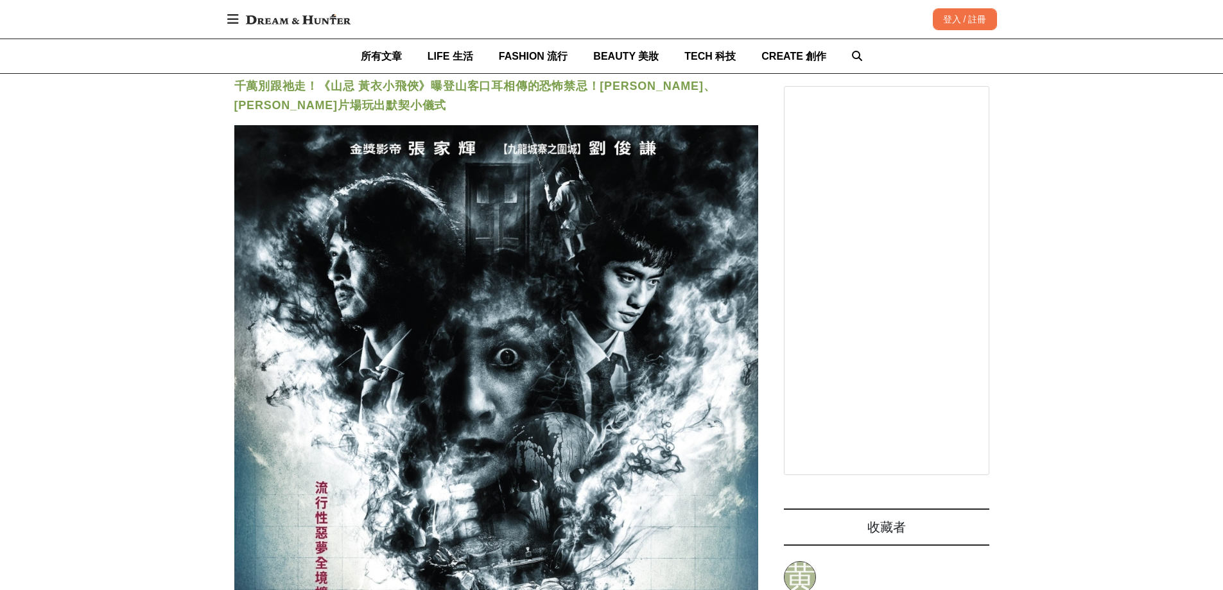
scroll to position [0, 585]
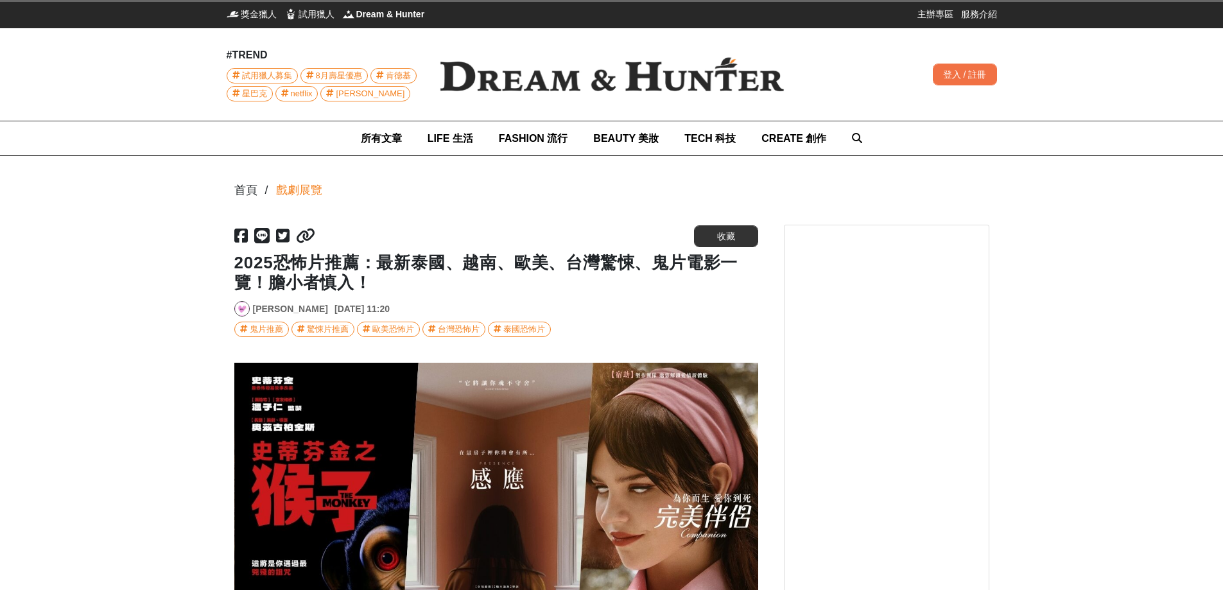
scroll to position [0, 524]
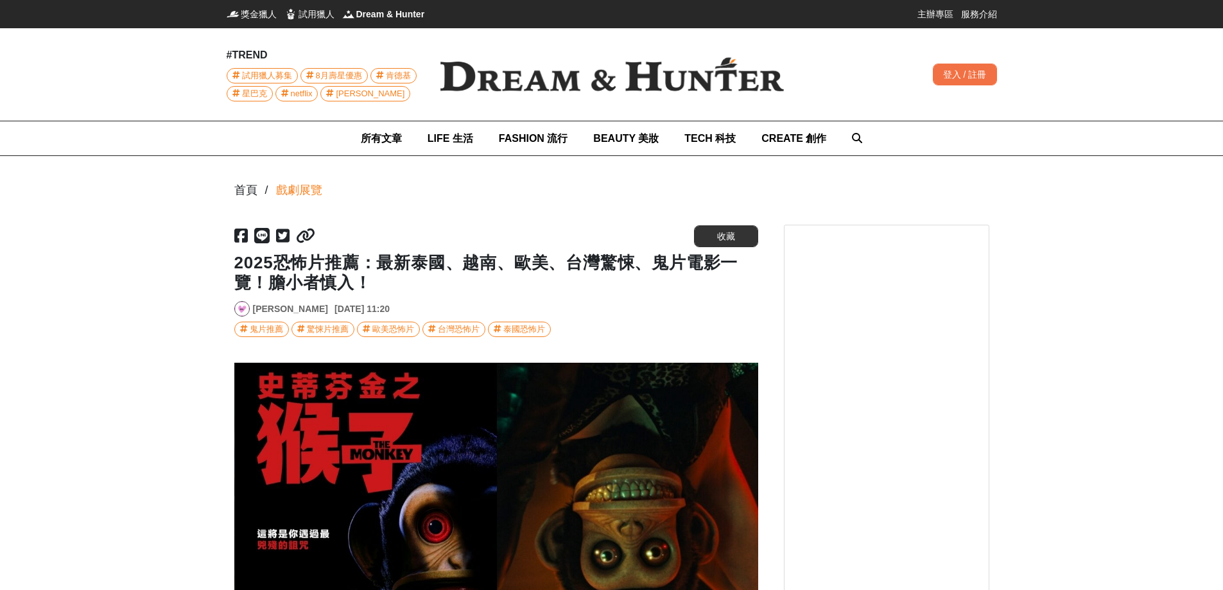
scroll to position [0, 2095]
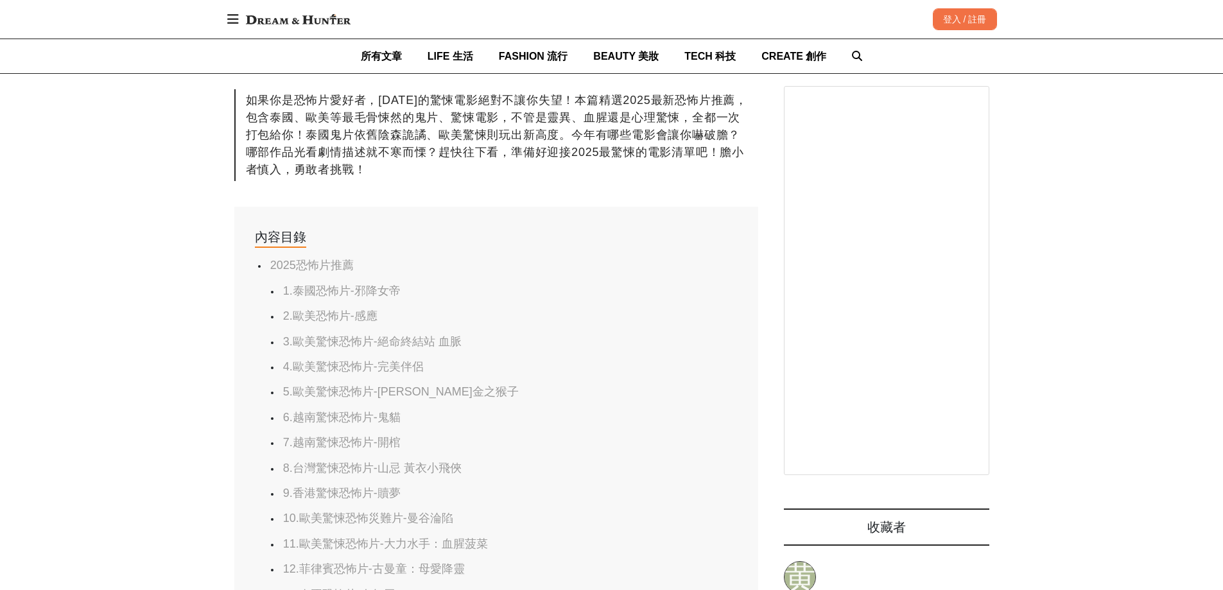
scroll to position [0, 873]
drag, startPoint x: 436, startPoint y: 298, endPoint x: 349, endPoint y: 293, distance: 87.4
click at [349, 293] on li "1.泰國恐怖片-邪降女帝" at bounding box center [495, 291] width 430 height 15
click at [465, 296] on li "1.泰國恐怖片-邪降女帝" at bounding box center [495, 291] width 430 height 15
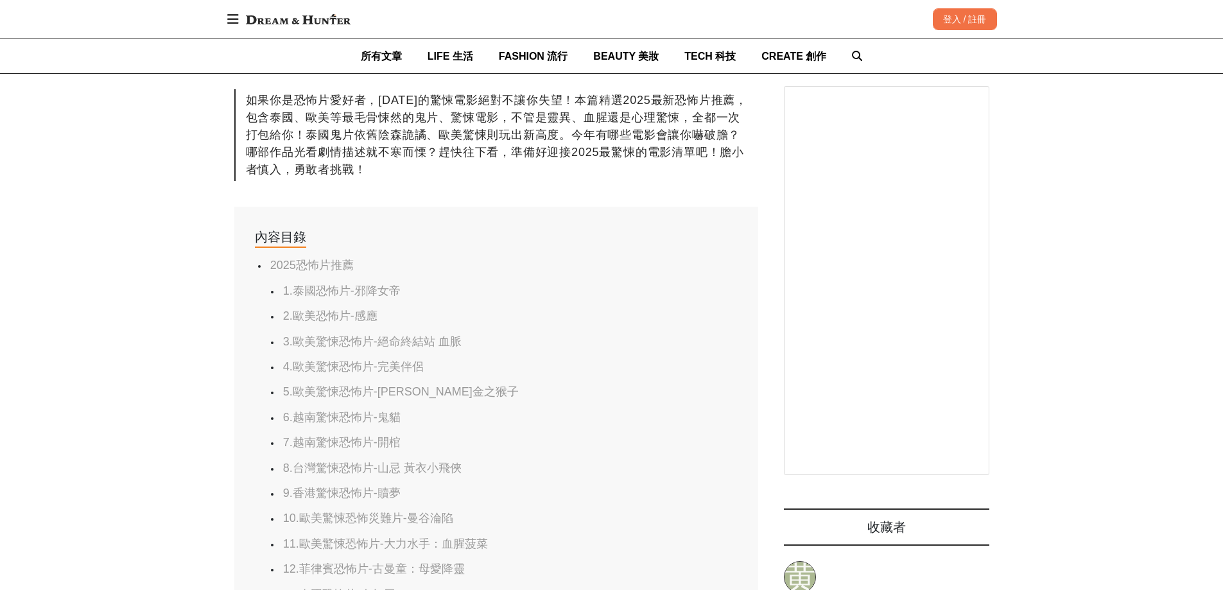
scroll to position [0, 524]
drag, startPoint x: 413, startPoint y: 277, endPoint x: 357, endPoint y: 295, distance: 58.9
copy link "邪降女帝"
